Goal: Task Accomplishment & Management: Manage account settings

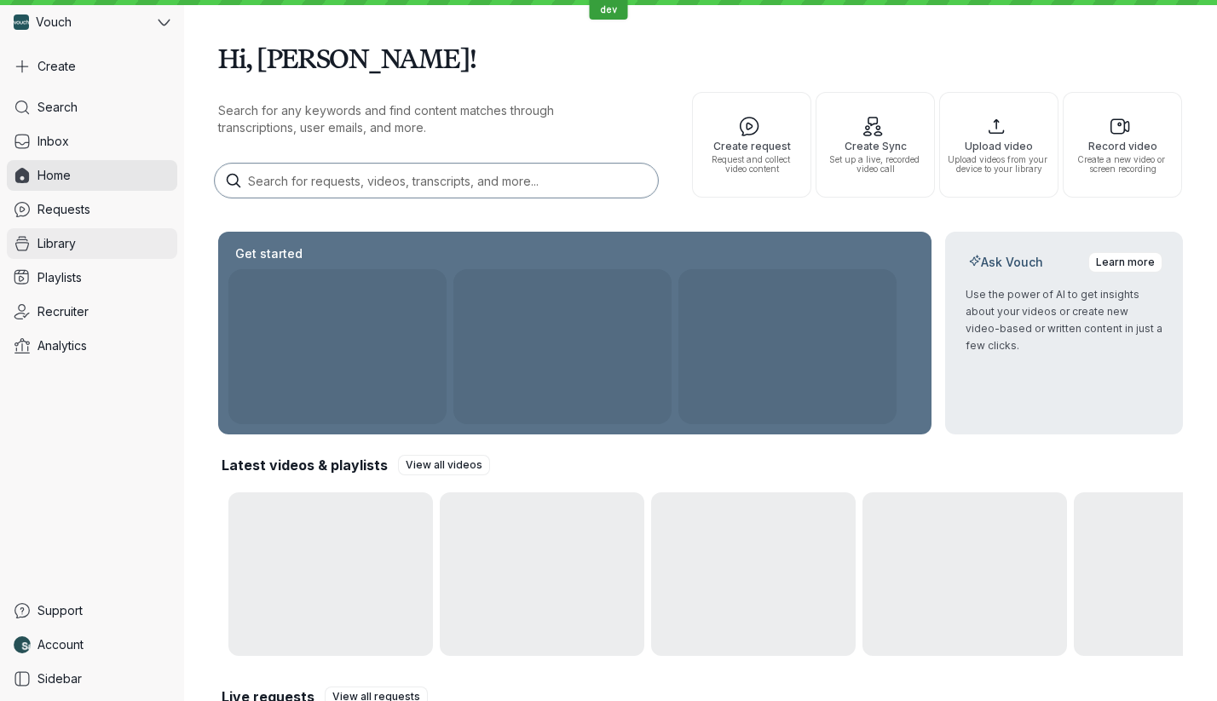
click at [127, 246] on link "Library" at bounding box center [92, 243] width 170 height 31
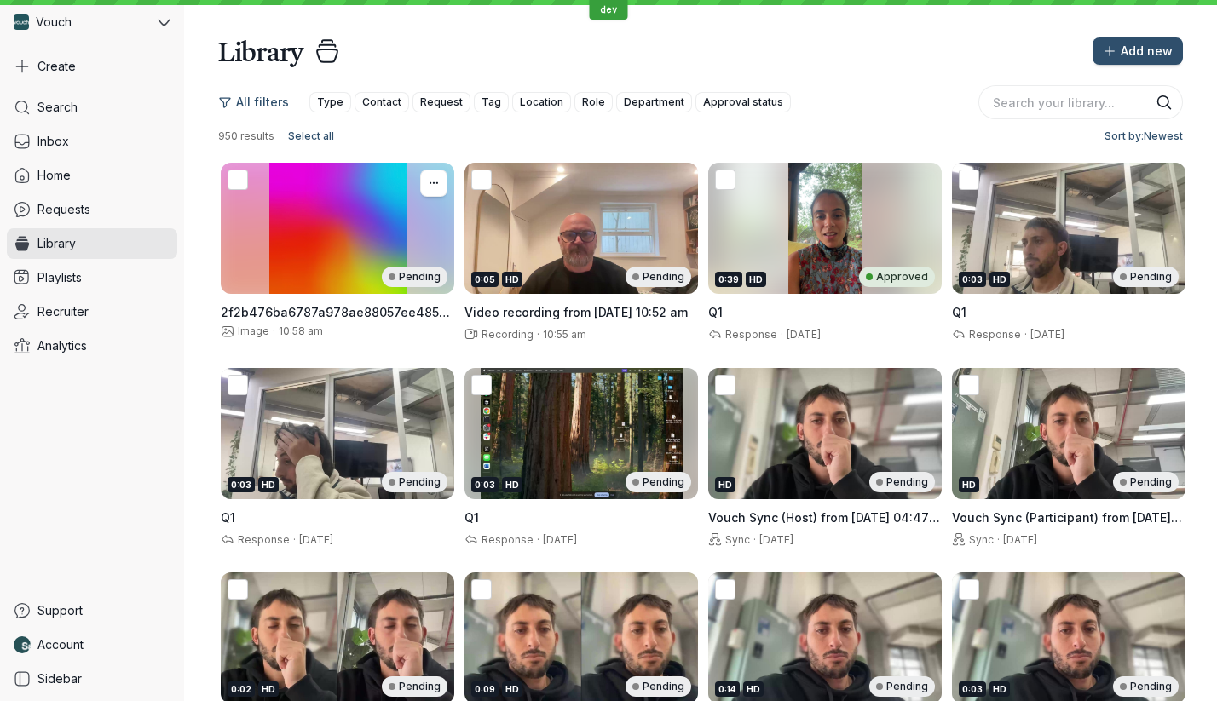
click at [317, 236] on div "Pending" at bounding box center [337, 228] width 233 height 131
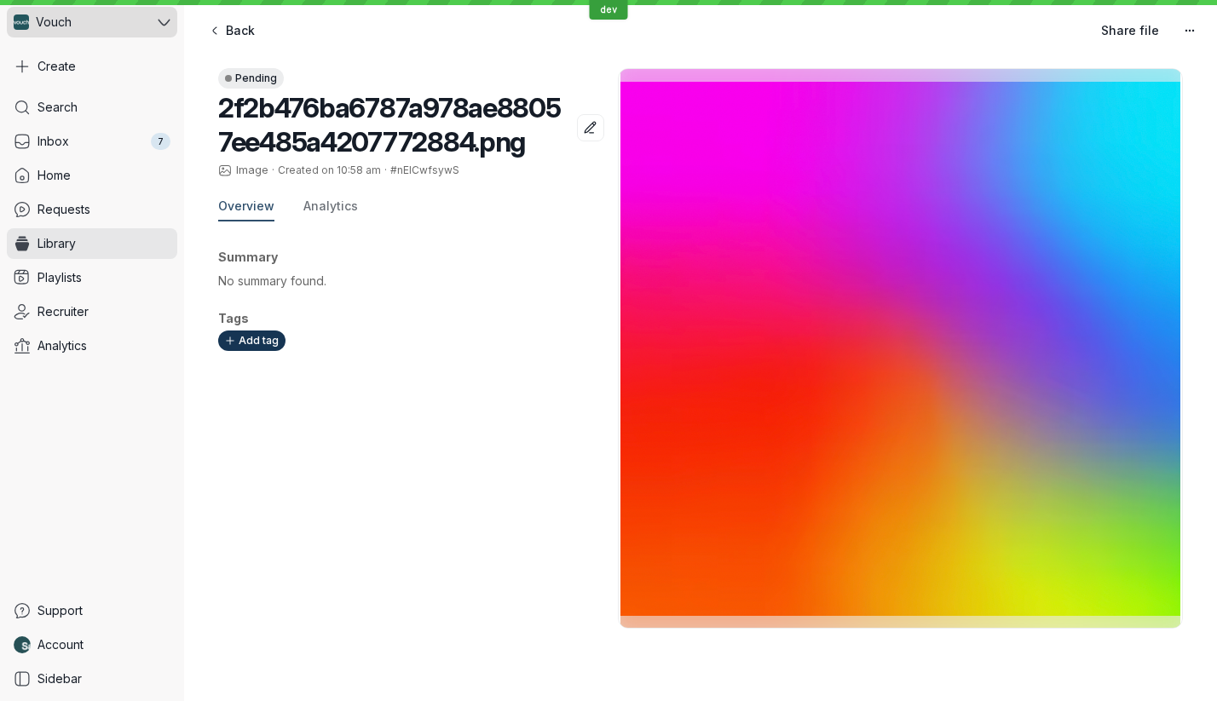
click at [141, 17] on div "Vouch" at bounding box center [80, 22] width 147 height 31
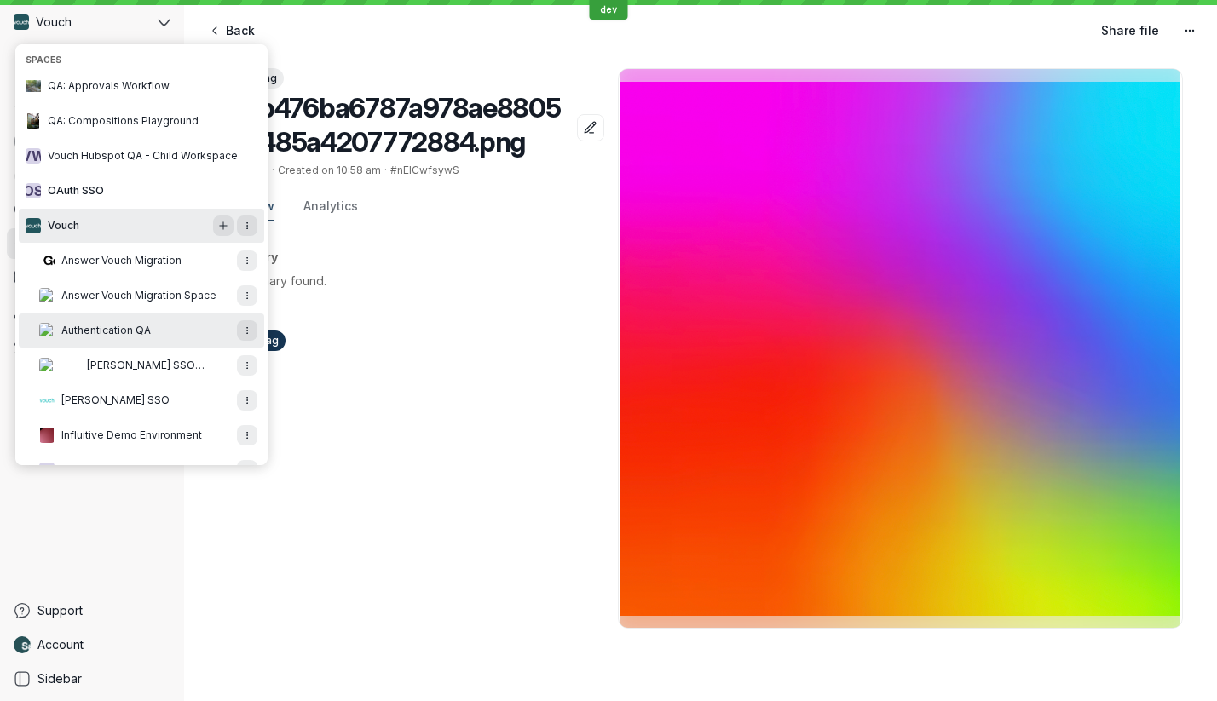
click at [136, 324] on span "Authentication QA" at bounding box center [105, 331] width 89 height 14
